Goal: Task Accomplishment & Management: Use online tool/utility

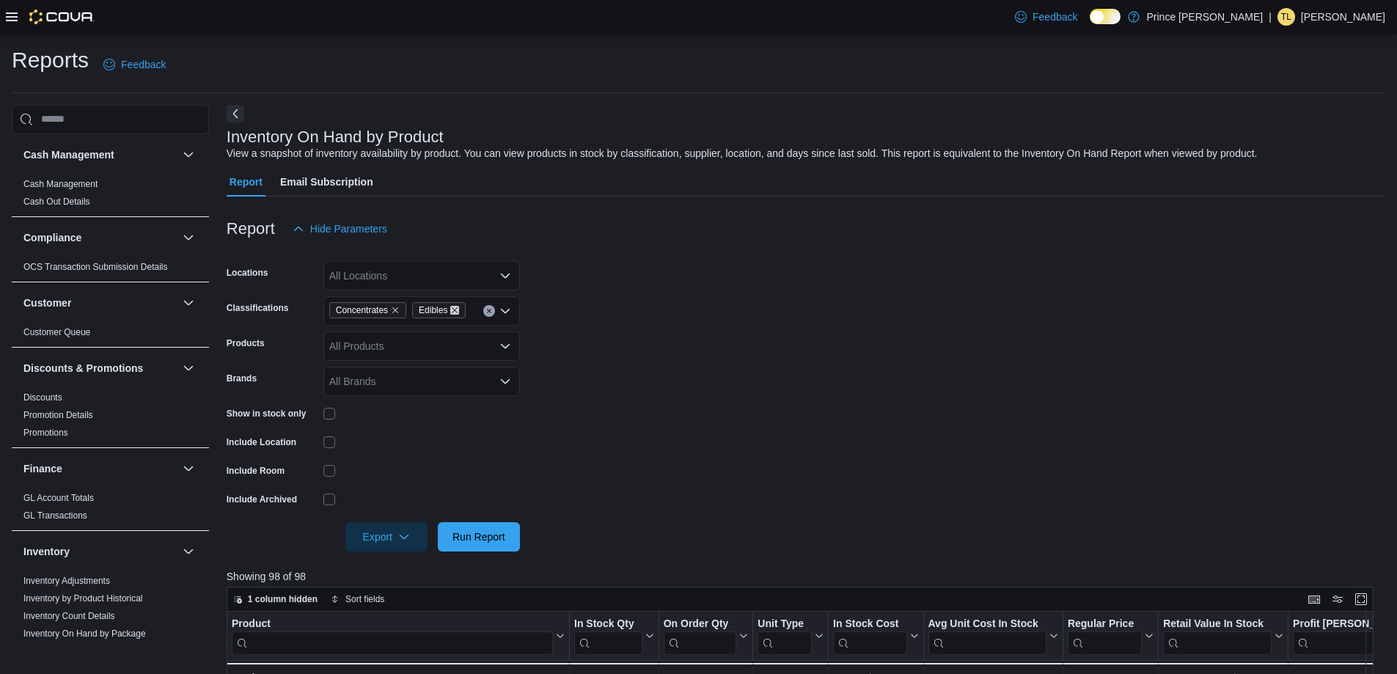
click at [456, 308] on icon "Remove Edibles from selection in this group" at bounding box center [454, 310] width 9 height 9
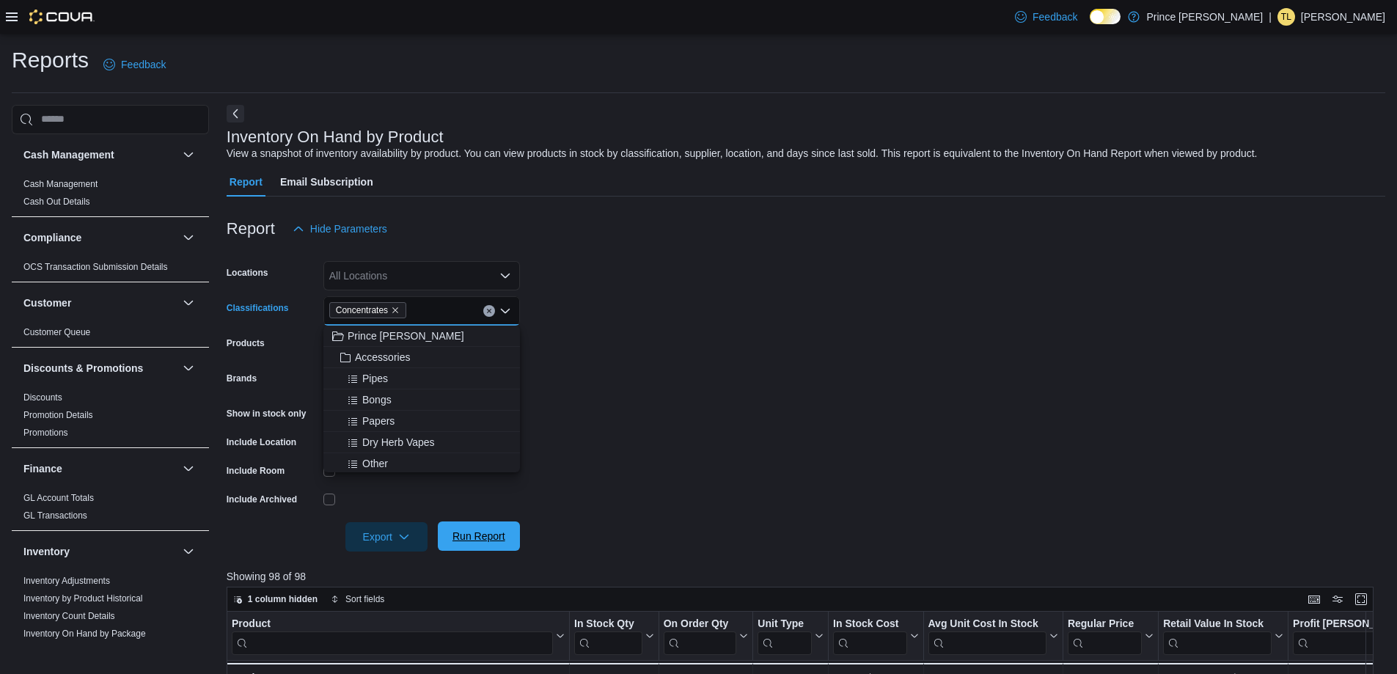
click at [473, 535] on span "Run Report" at bounding box center [478, 536] width 53 height 15
click at [492, 313] on button "Clear input" at bounding box center [489, 311] width 12 height 12
click at [387, 416] on span "Edibles" at bounding box center [372, 418] width 34 height 15
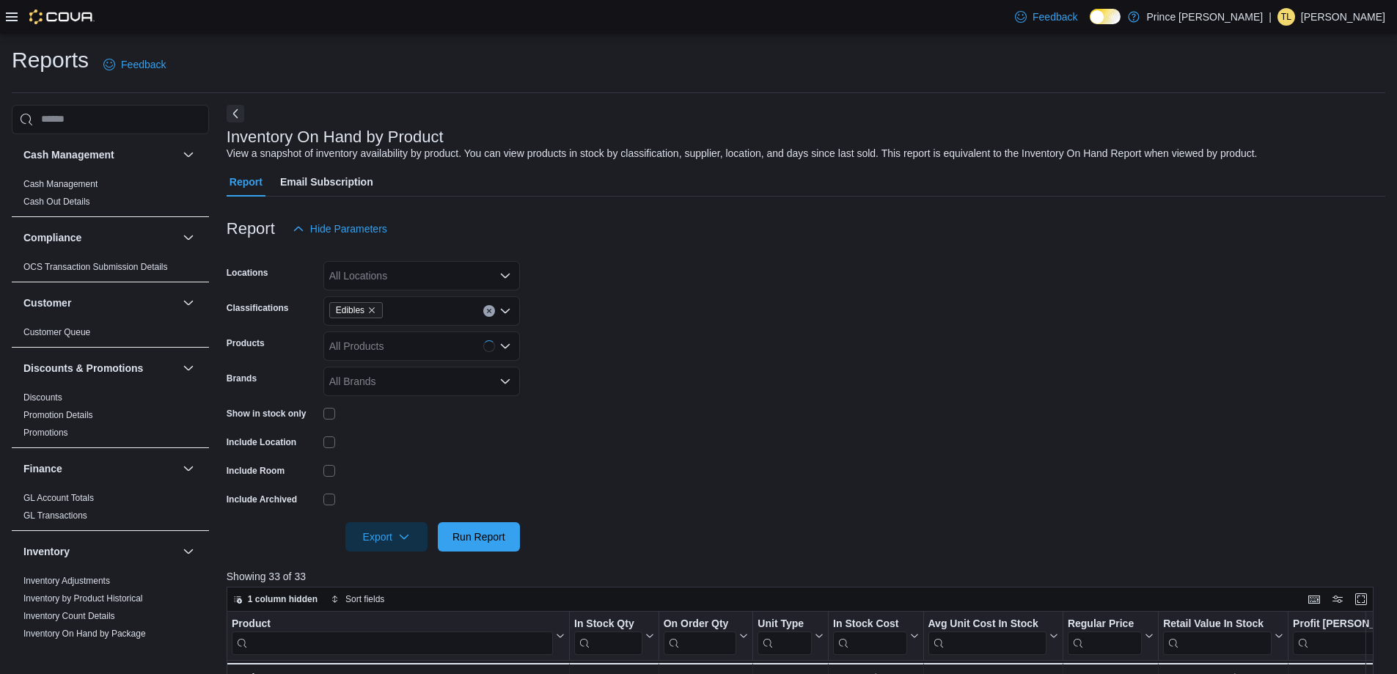
click at [672, 400] on form "Locations All Locations Classifications Edibles Products All Products Brands Al…" at bounding box center [806, 397] width 1158 height 308
click at [496, 532] on span "Run Report" at bounding box center [478, 536] width 53 height 15
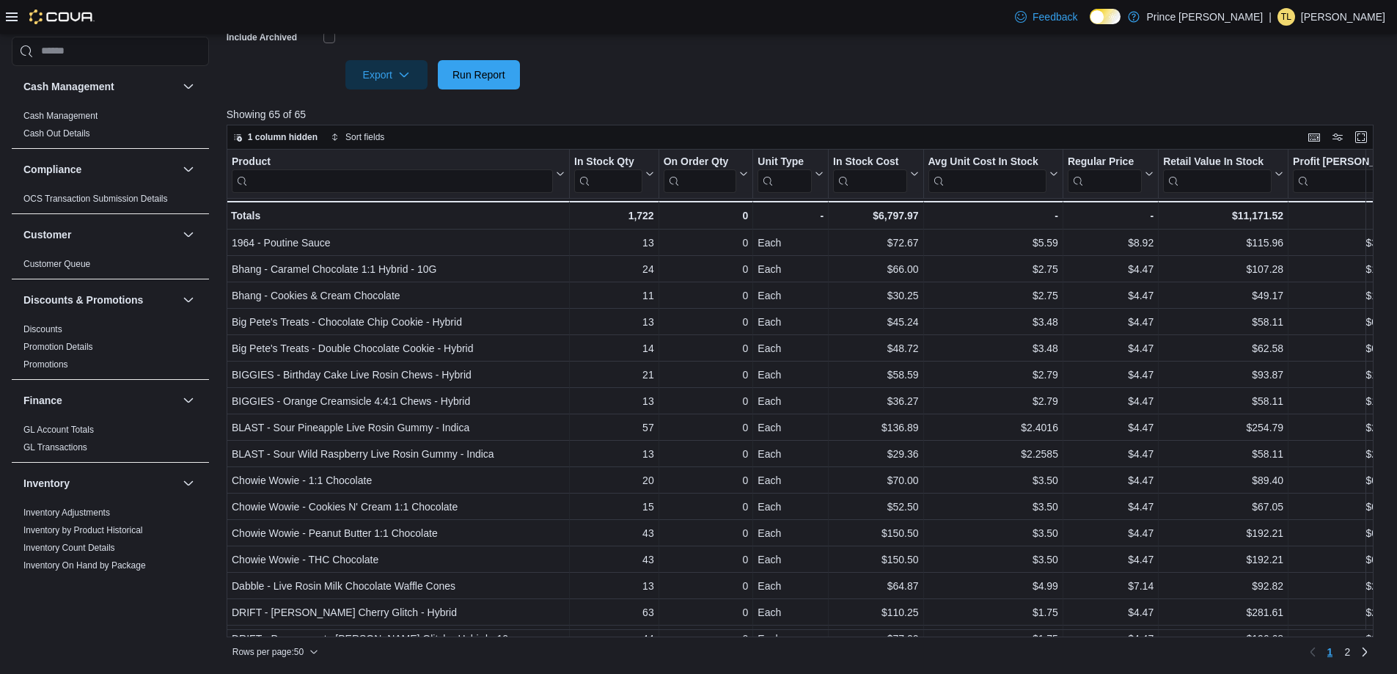
scroll to position [463, 0]
click at [1356, 657] on link "2" at bounding box center [1347, 650] width 18 height 23
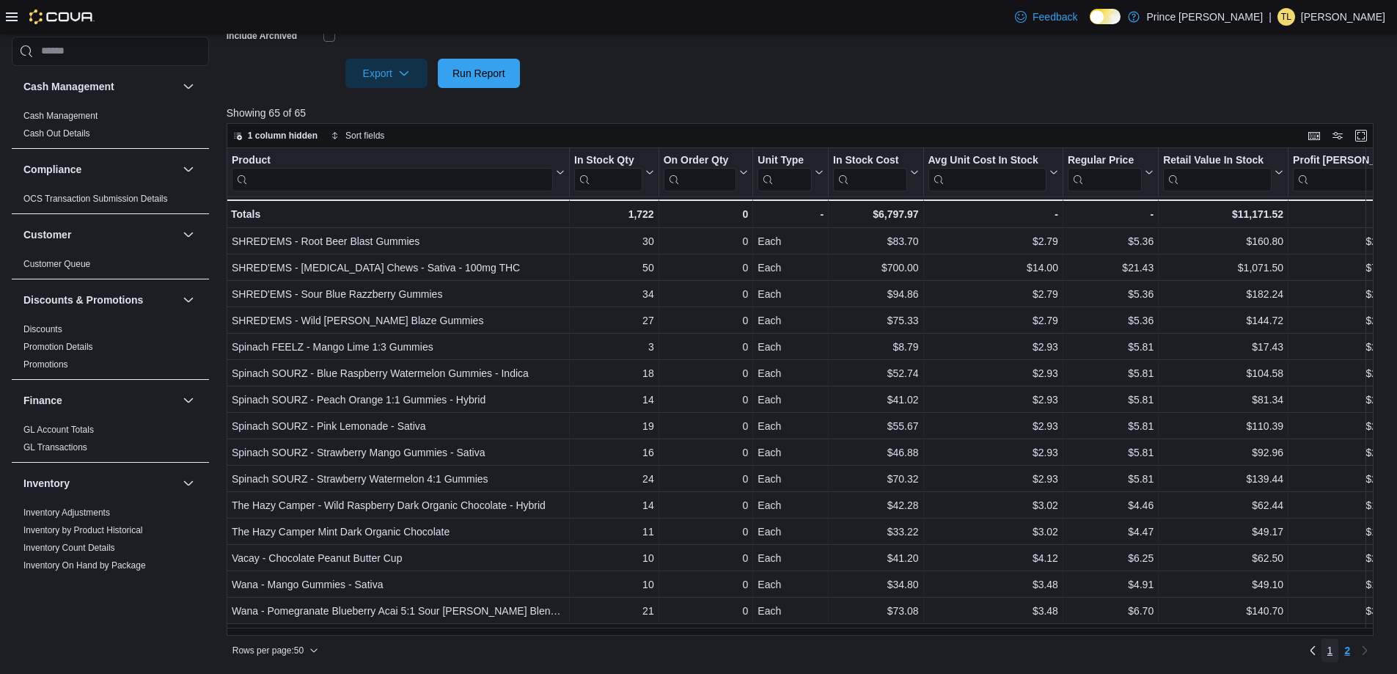
click at [1333, 657] on span "1" at bounding box center [1330, 650] width 6 height 15
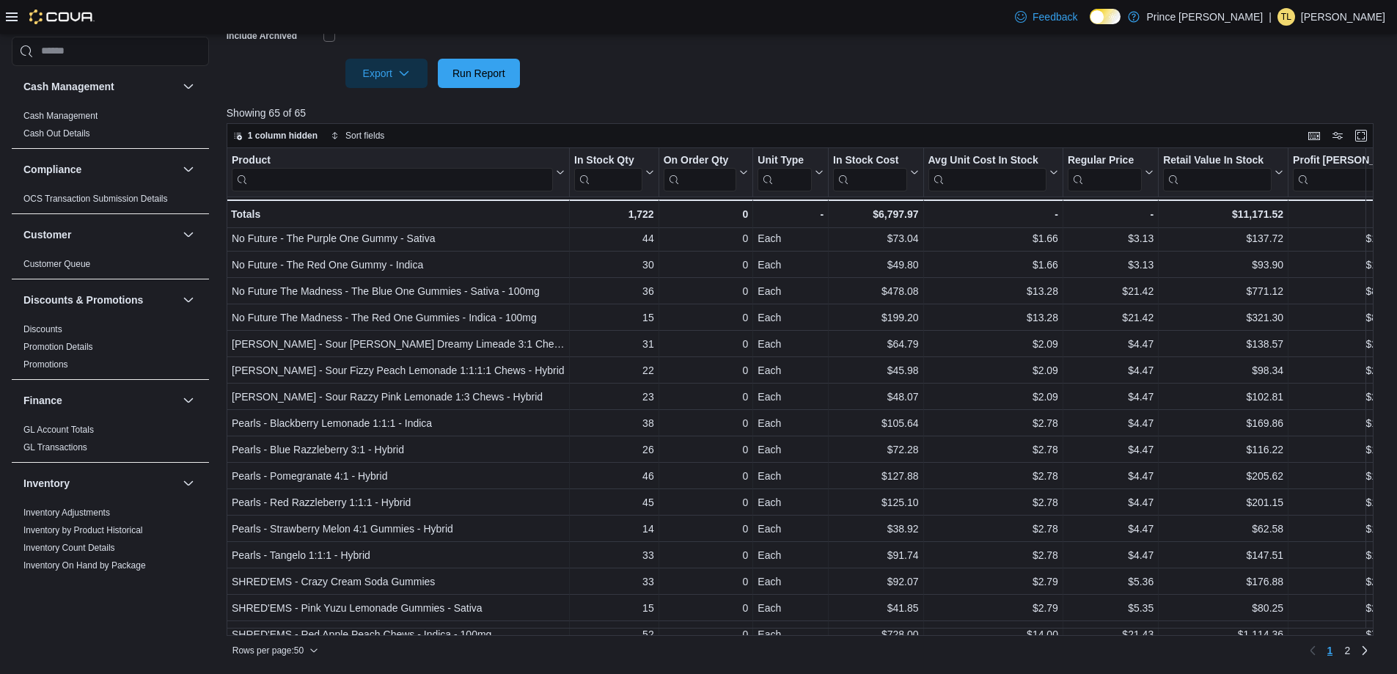
scroll to position [919, 0]
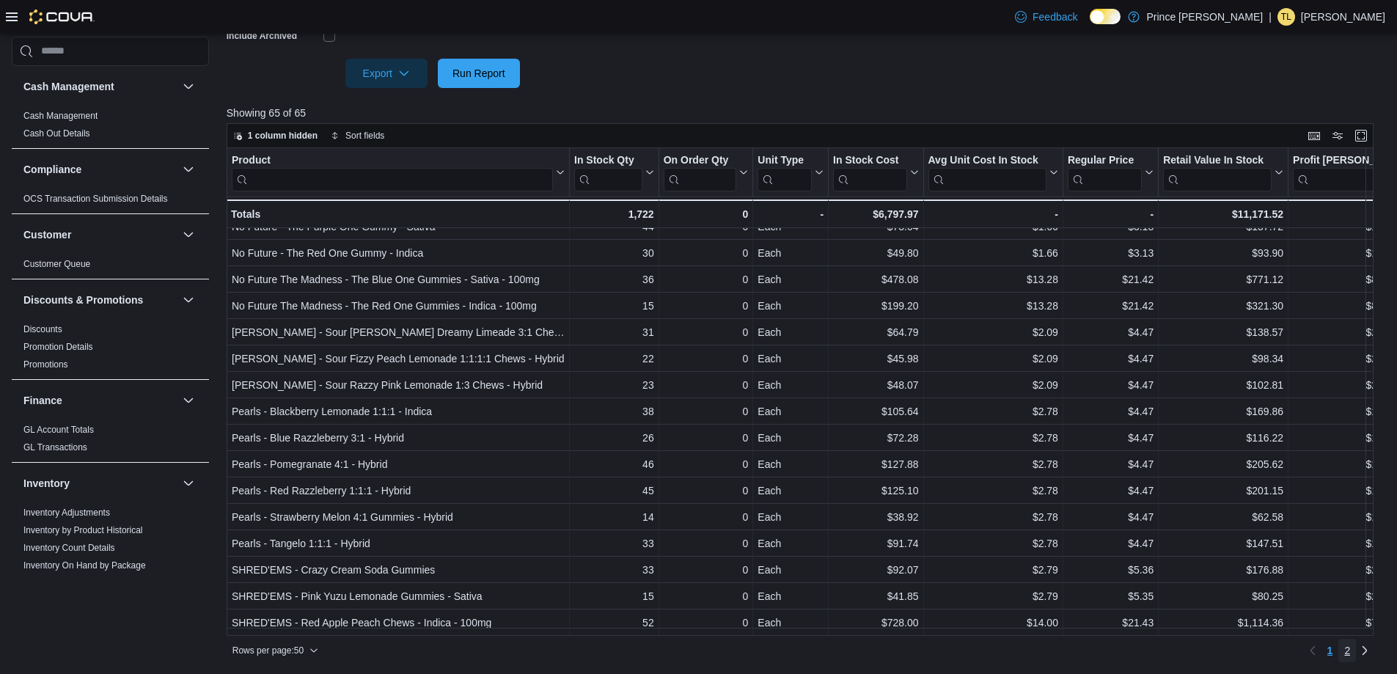
click at [1350, 649] on span "2" at bounding box center [1347, 650] width 6 height 15
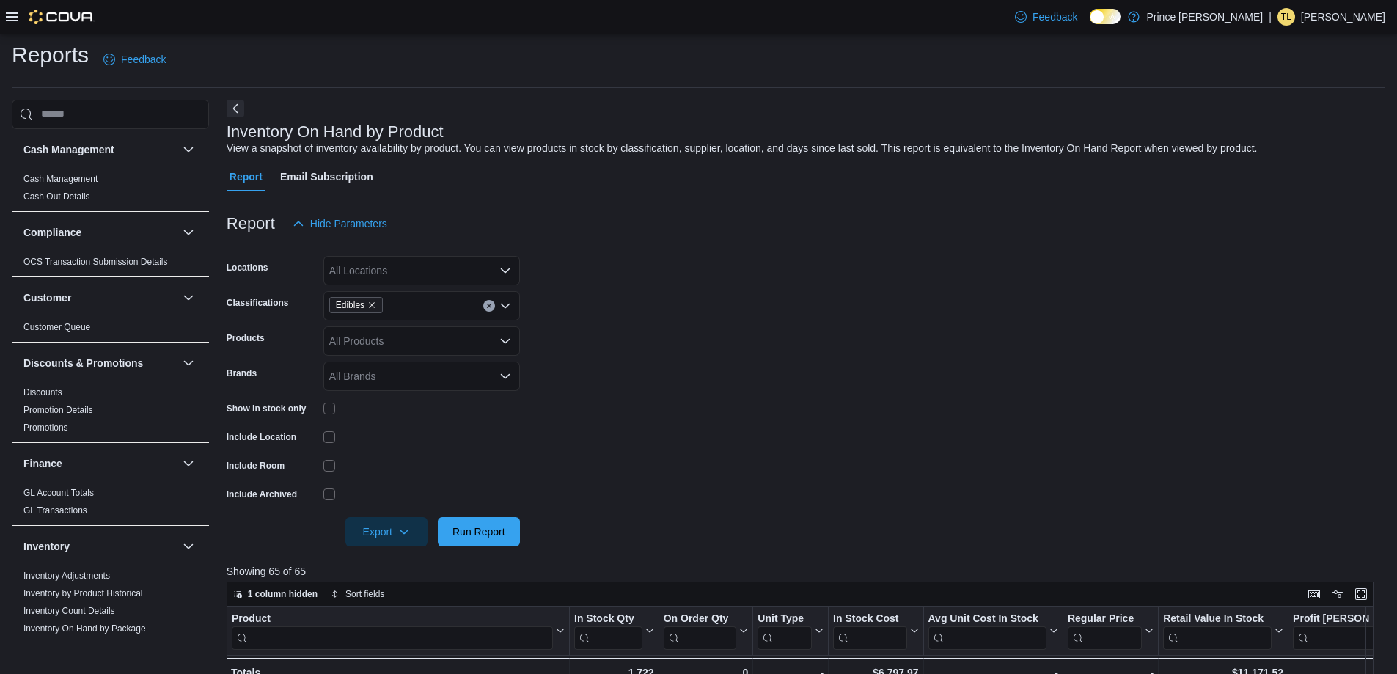
scroll to position [0, 0]
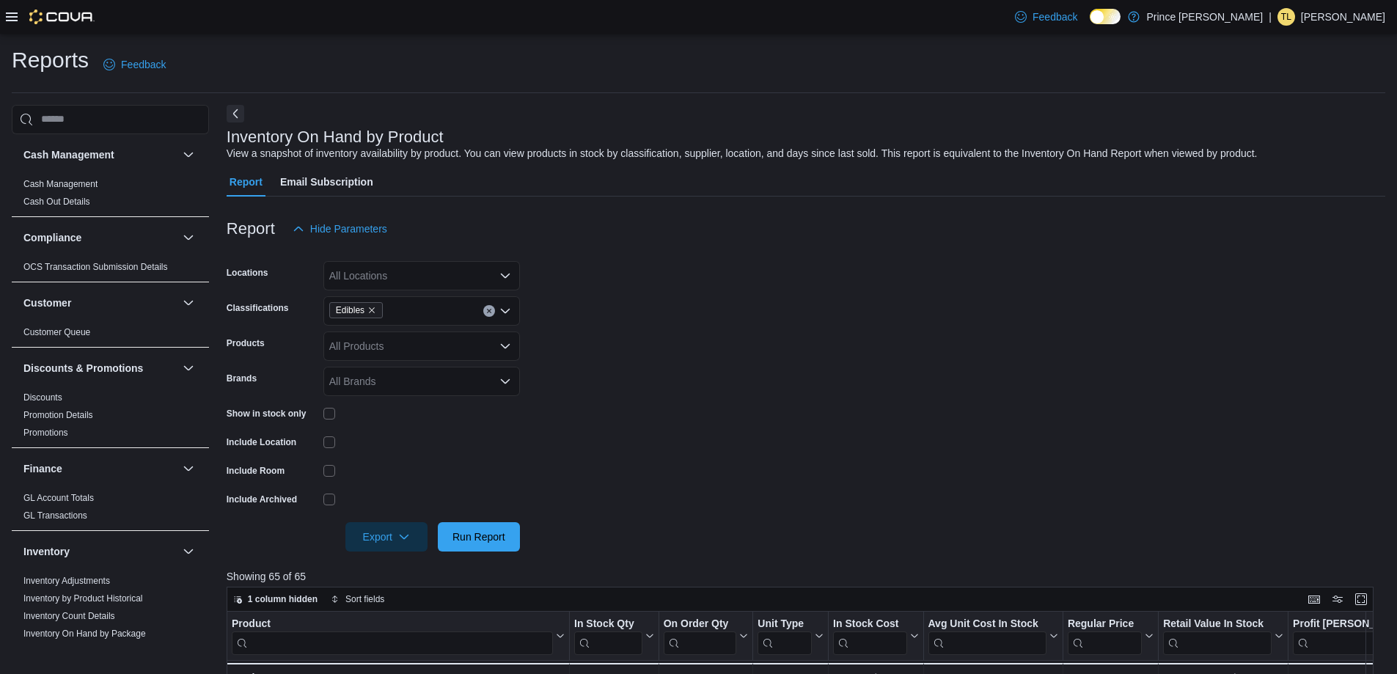
click at [12, 15] on icon at bounding box center [12, 17] width 12 height 12
